Goal: Complete application form

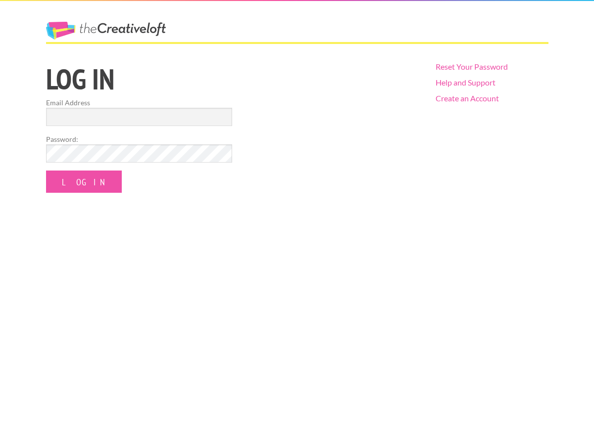
click at [183, 136] on label "Password:" at bounding box center [139, 139] width 186 height 10
click at [177, 127] on form "Email Address Password: Log In" at bounding box center [139, 144] width 186 height 95
click at [167, 118] on input "Email Address" at bounding box center [139, 117] width 186 height 18
type input "[EMAIL_ADDRESS][DOMAIN_NAME]"
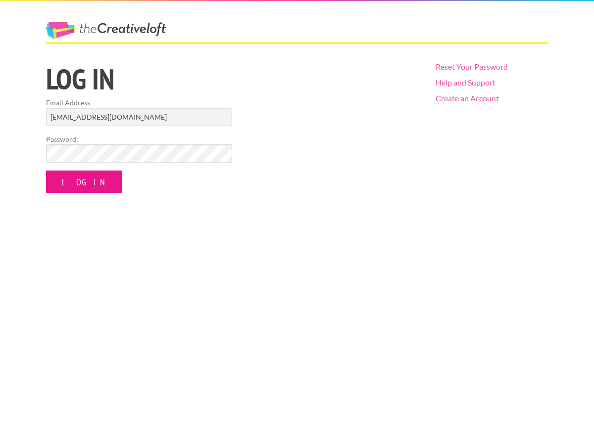
click at [93, 173] on input "Log In" at bounding box center [84, 182] width 76 height 22
